Goal: Navigation & Orientation: Find specific page/section

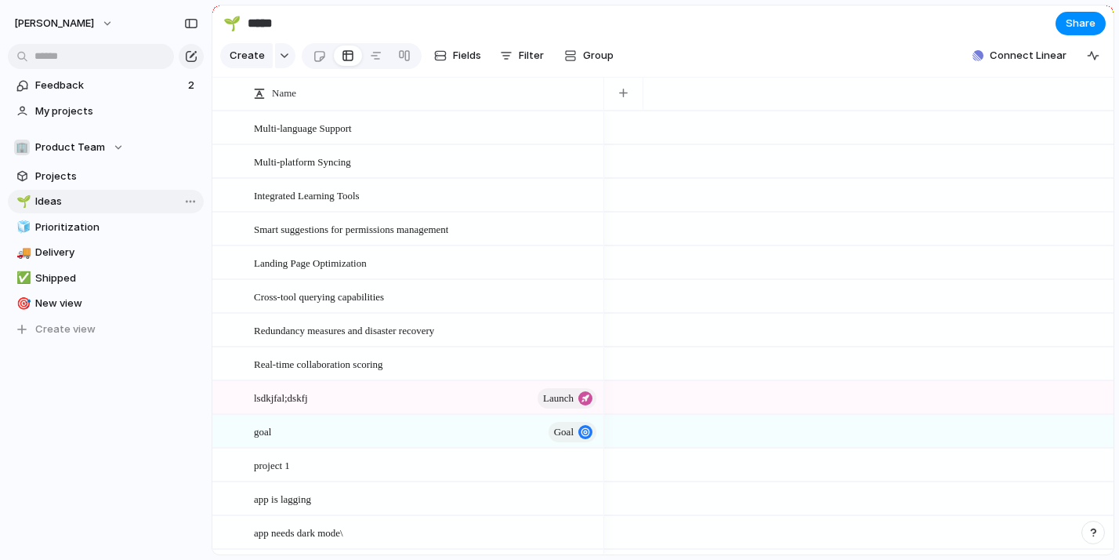
click at [67, 201] on span "Ideas" at bounding box center [116, 202] width 163 height 16
click at [66, 178] on span "Projects" at bounding box center [116, 176] width 163 height 16
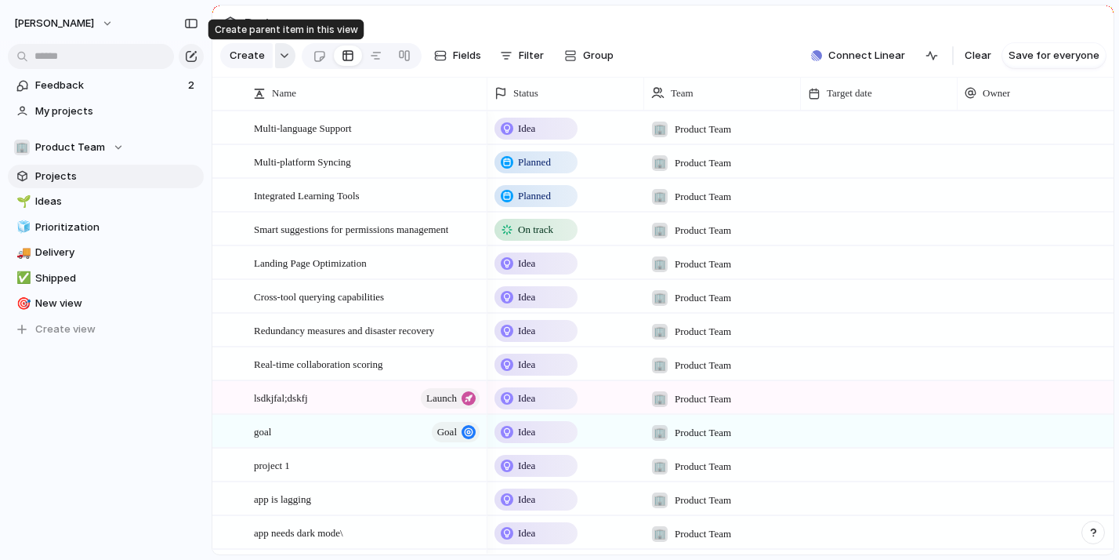
click at [287, 53] on button "button" at bounding box center [285, 55] width 20 height 25
